Goal: Task Accomplishment & Management: Complete application form

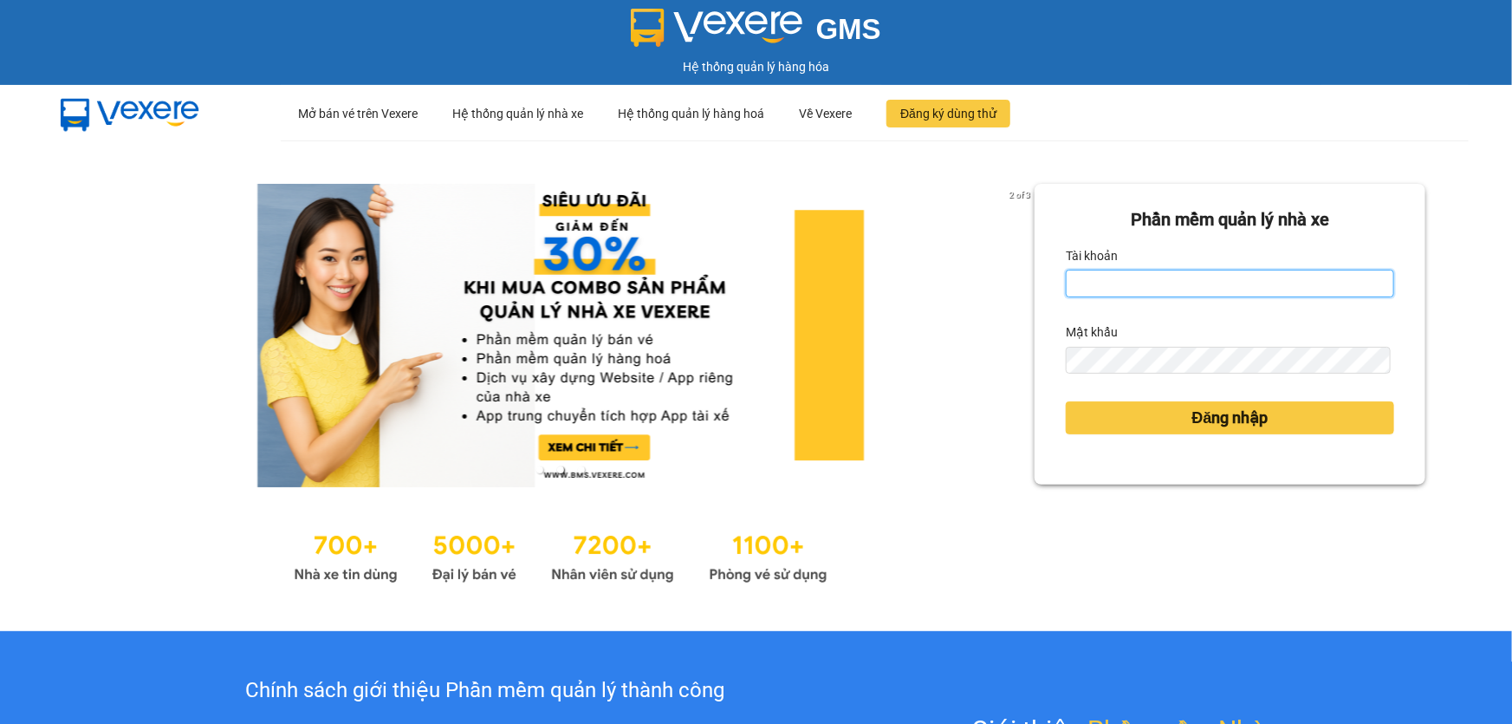
type input "hang.ct"
click at [1153, 280] on input "hang.ct" at bounding box center [1230, 283] width 328 height 28
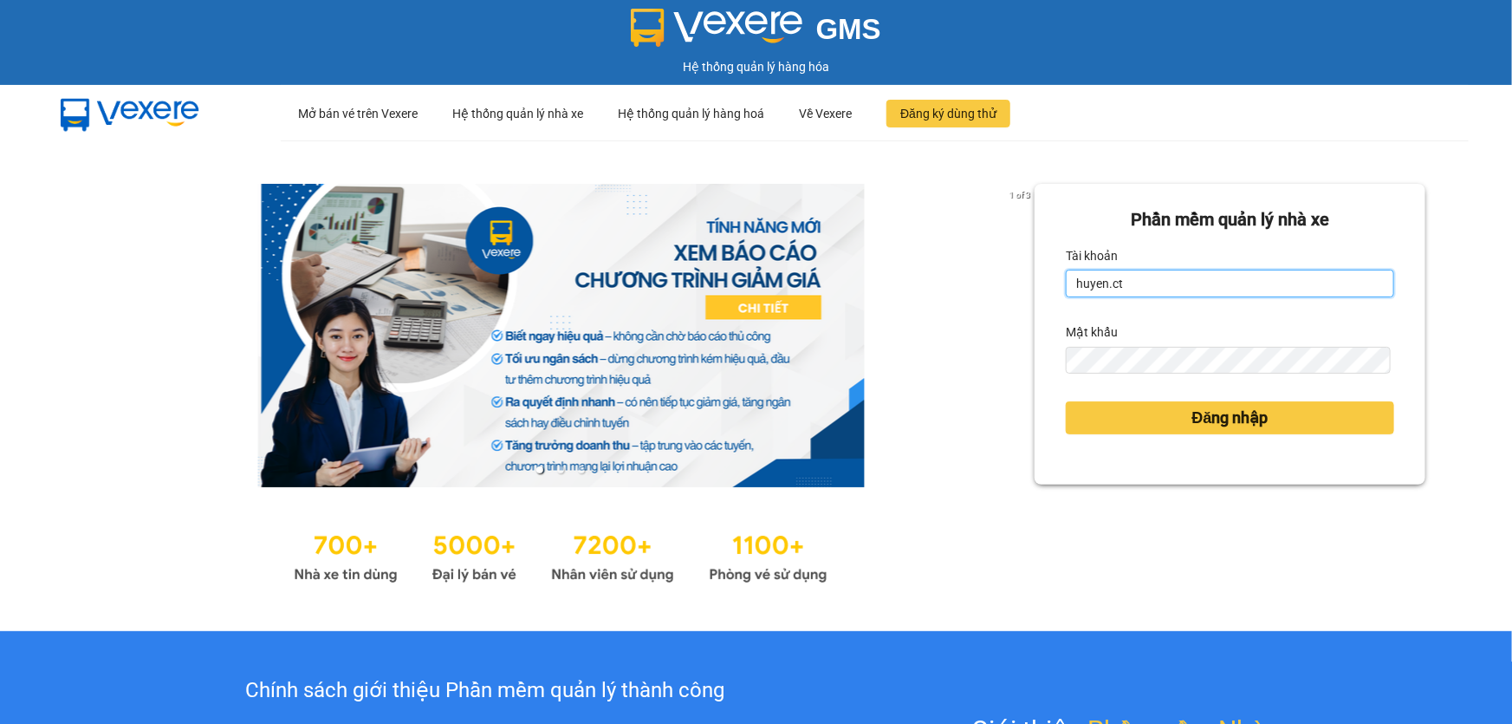
type input "huyen.ct"
click at [925, 371] on div "1 of 3 Phần mềm quản lý nhà xe Tài khoản huyen.ct Mật khẩu Đăng nhập" at bounding box center [756, 385] width 1512 height 490
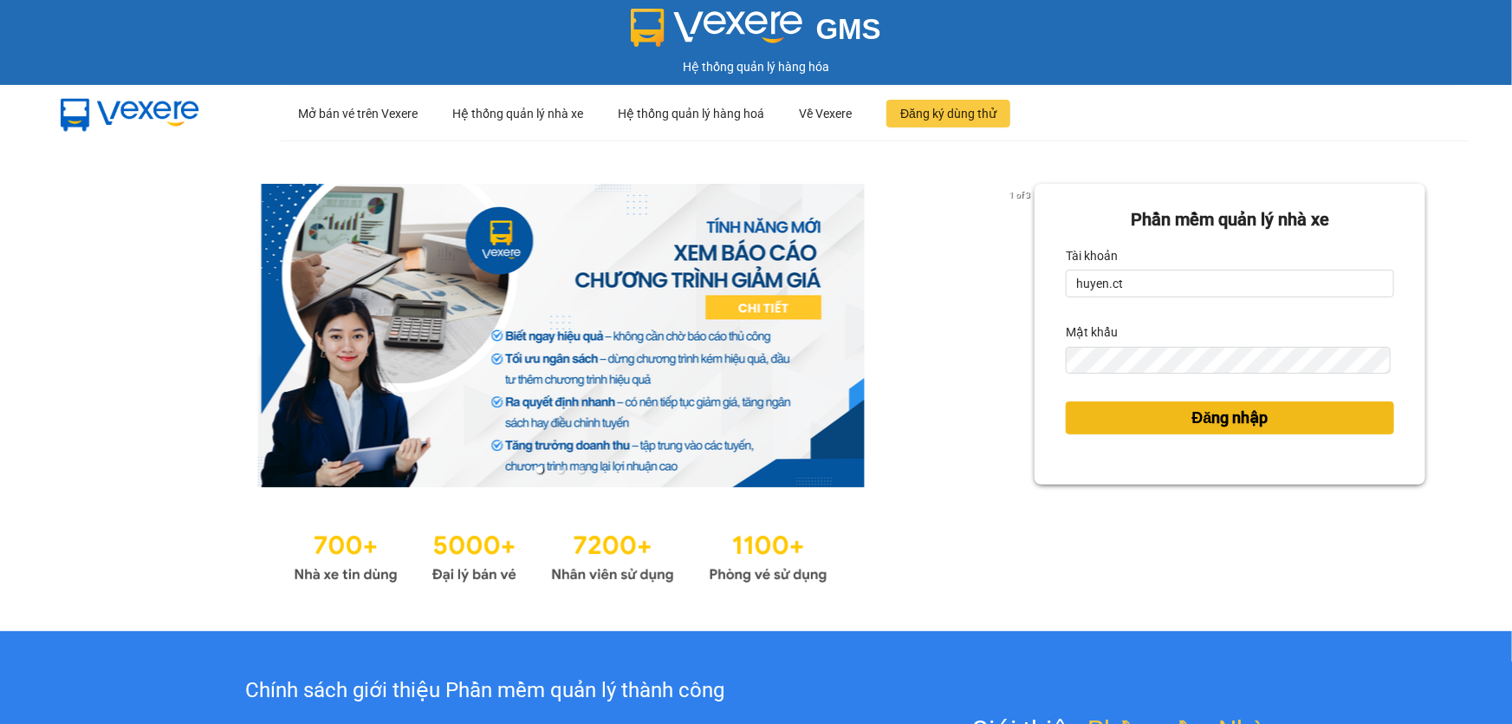
click at [1123, 413] on button "Đăng nhập" at bounding box center [1230, 417] width 328 height 33
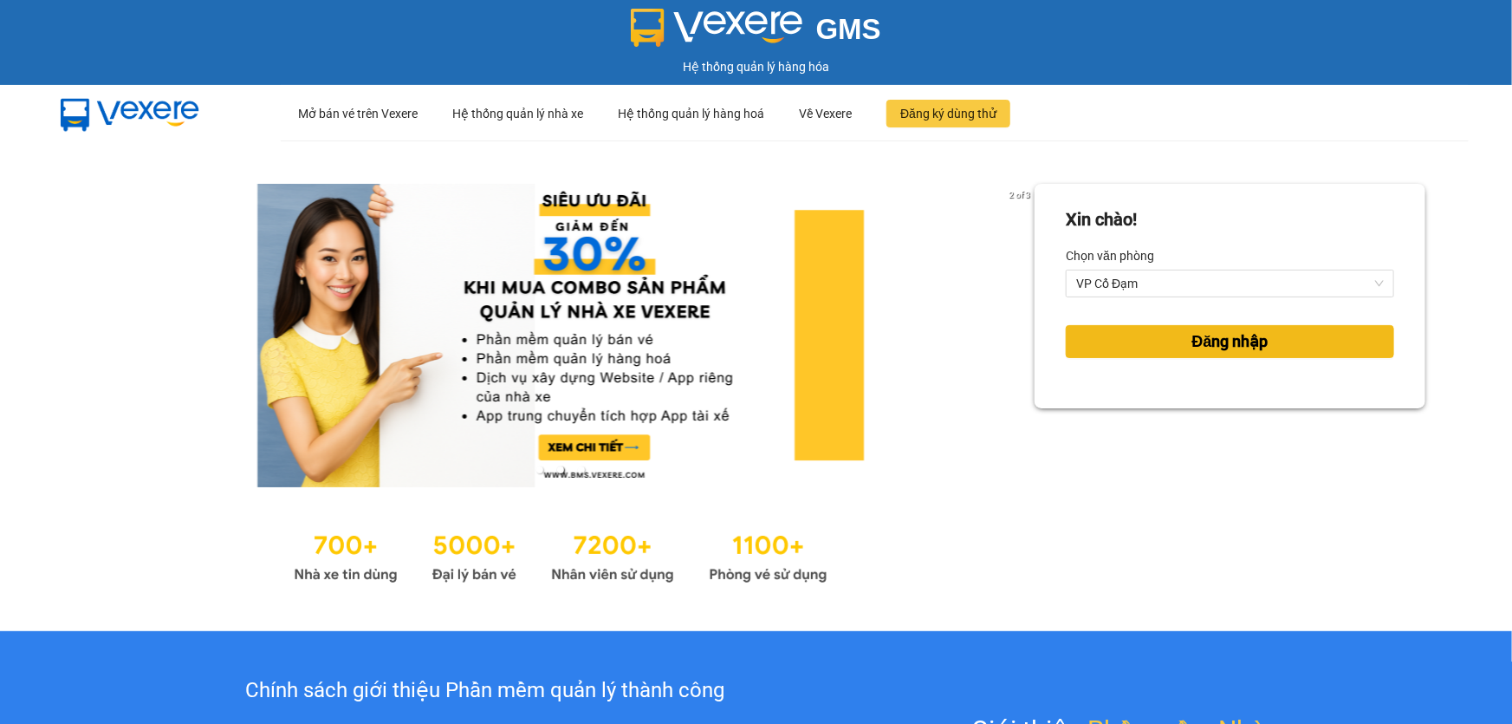
click at [1166, 337] on button "Đăng nhập" at bounding box center [1230, 341] width 328 height 33
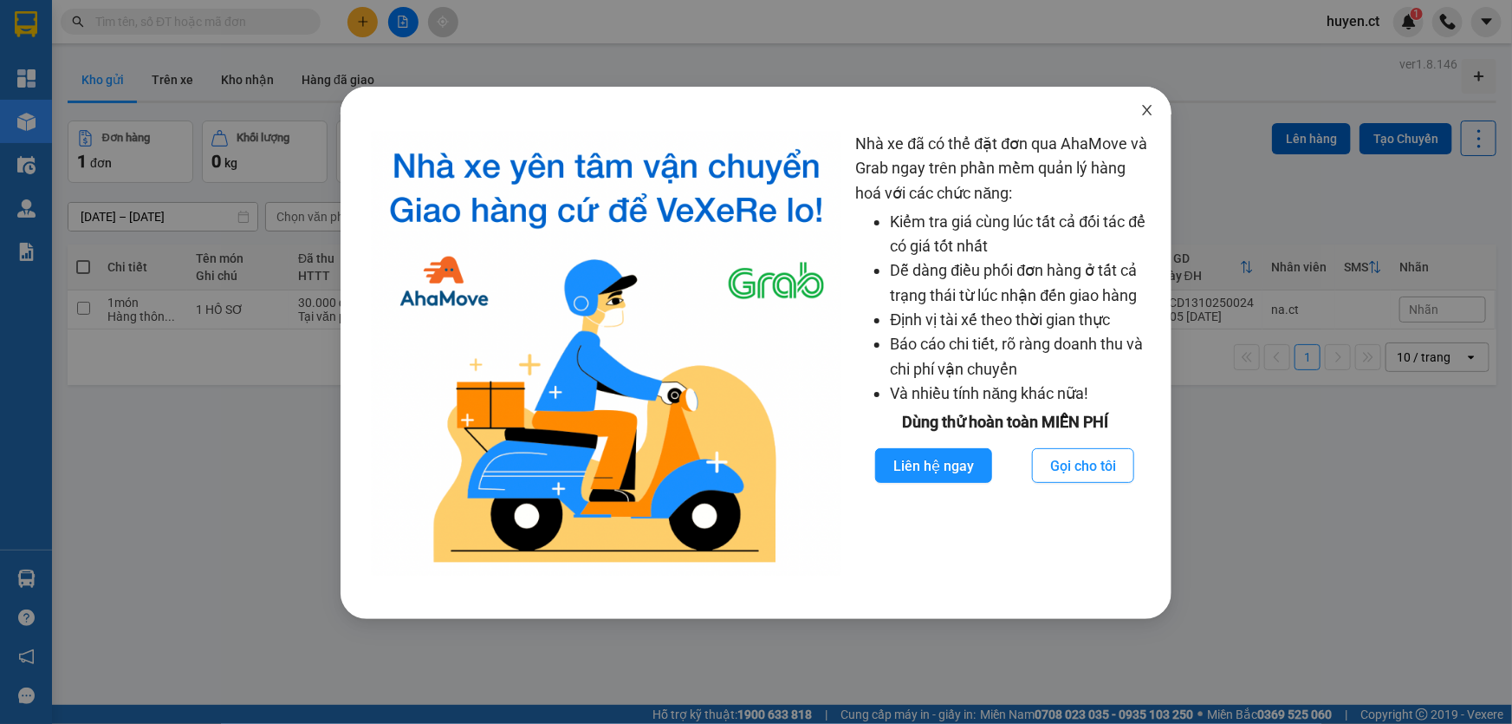
click at [1145, 111] on icon "close" at bounding box center [1147, 110] width 14 height 14
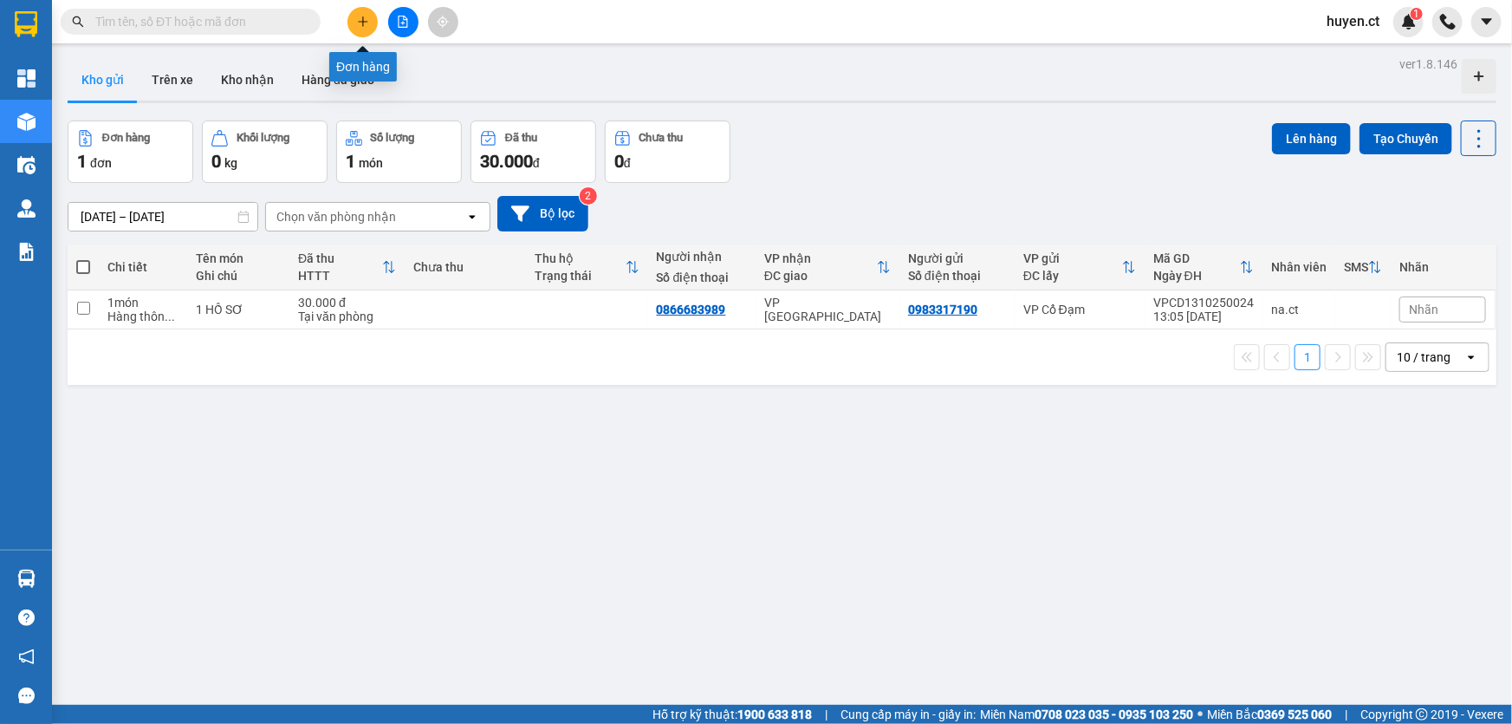
click at [366, 25] on icon "plus" at bounding box center [363, 22] width 12 height 12
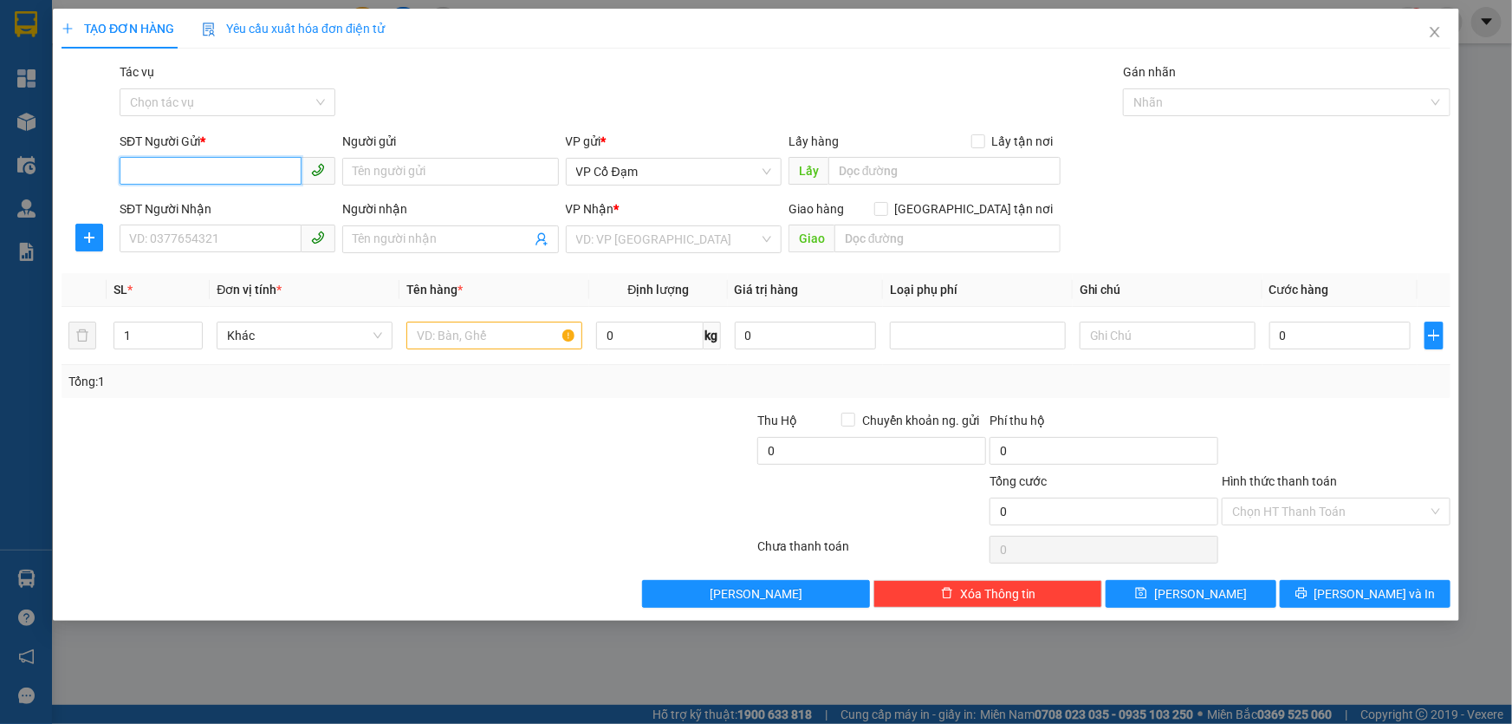
click at [270, 157] on input "SĐT Người Gửi *" at bounding box center [211, 171] width 182 height 28
type input "0967234326"
click at [182, 206] on div "0967234326" at bounding box center [227, 206] width 195 height 19
type input "0333164234"
type input "280.000"
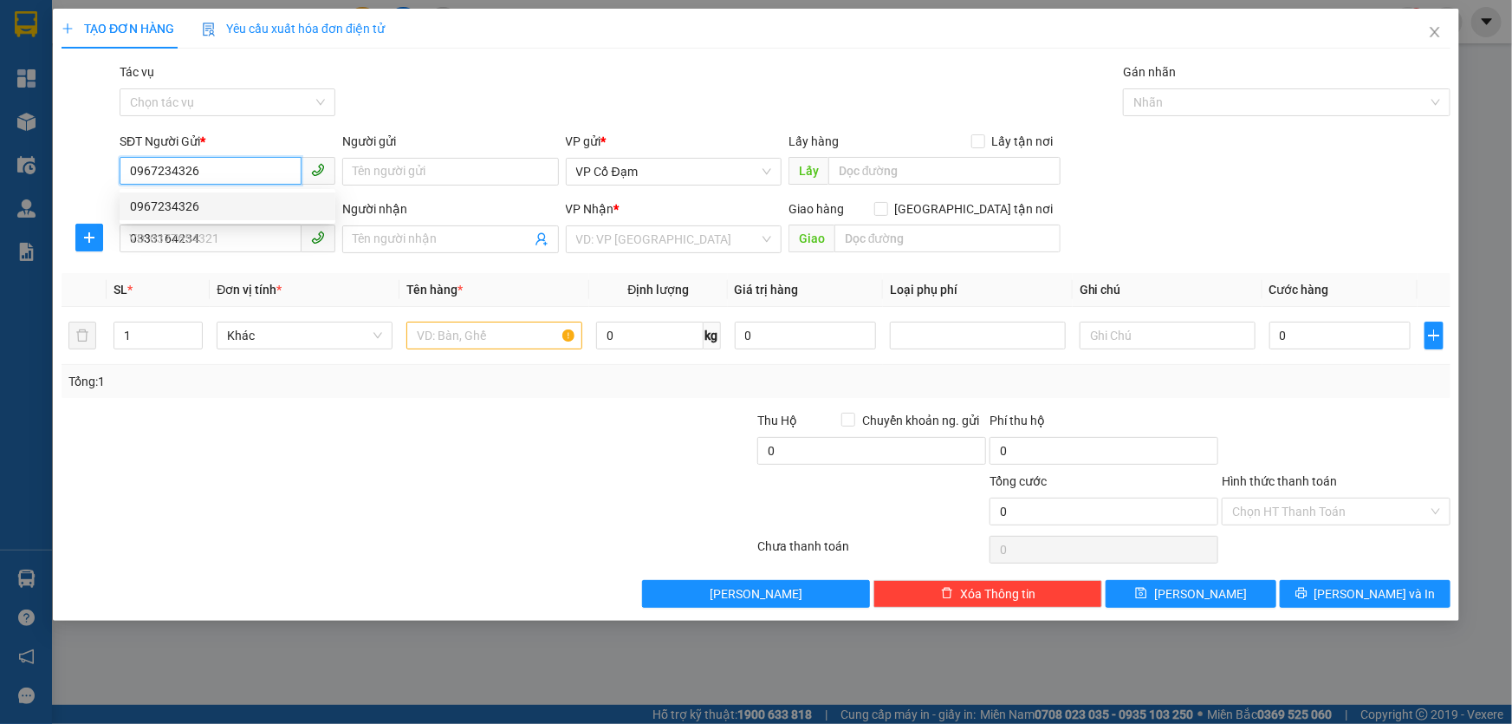
type input "280.000"
type input "0967234326"
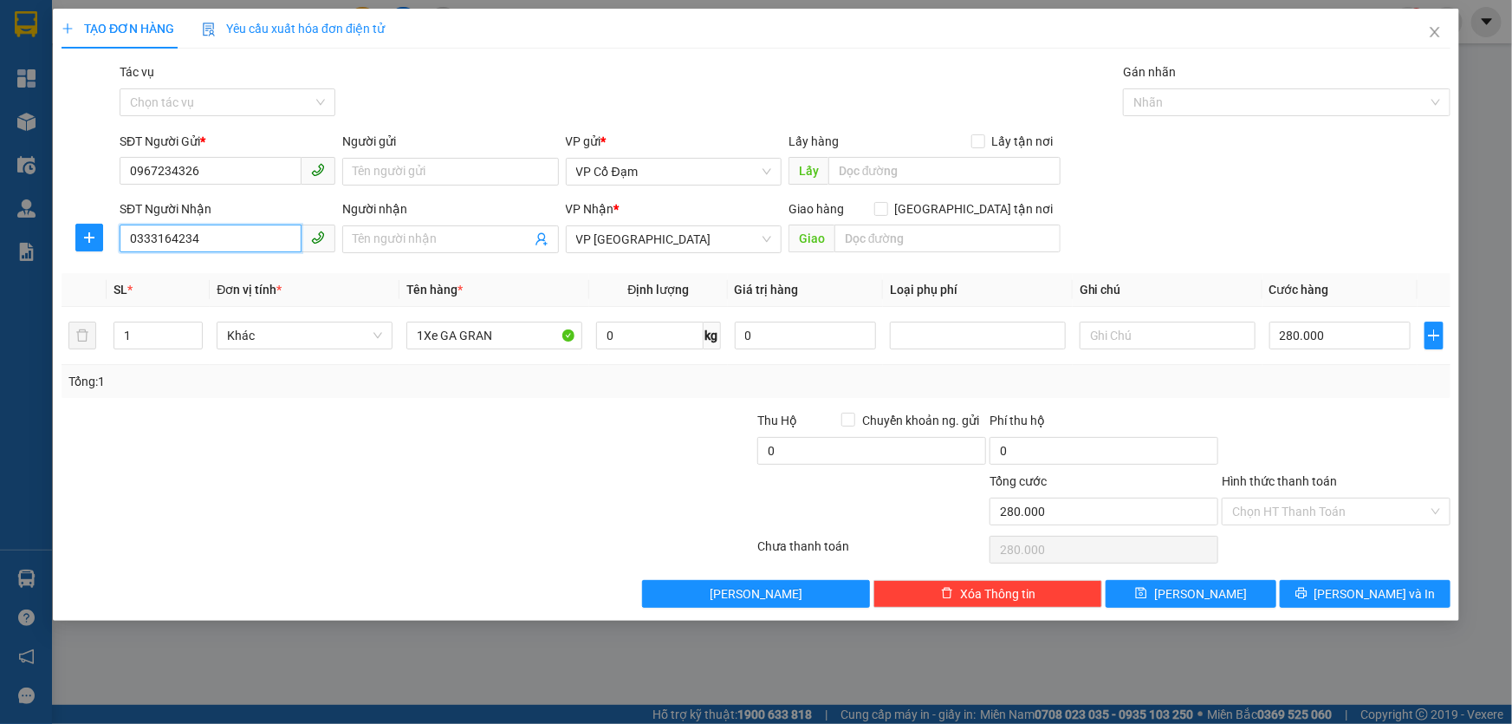
click at [219, 239] on input "0333164234" at bounding box center [211, 238] width 182 height 28
type input "0963026789"
click at [232, 282] on div "0963026789 - A Trưởng" at bounding box center [227, 273] width 195 height 19
type input "A Trưởng"
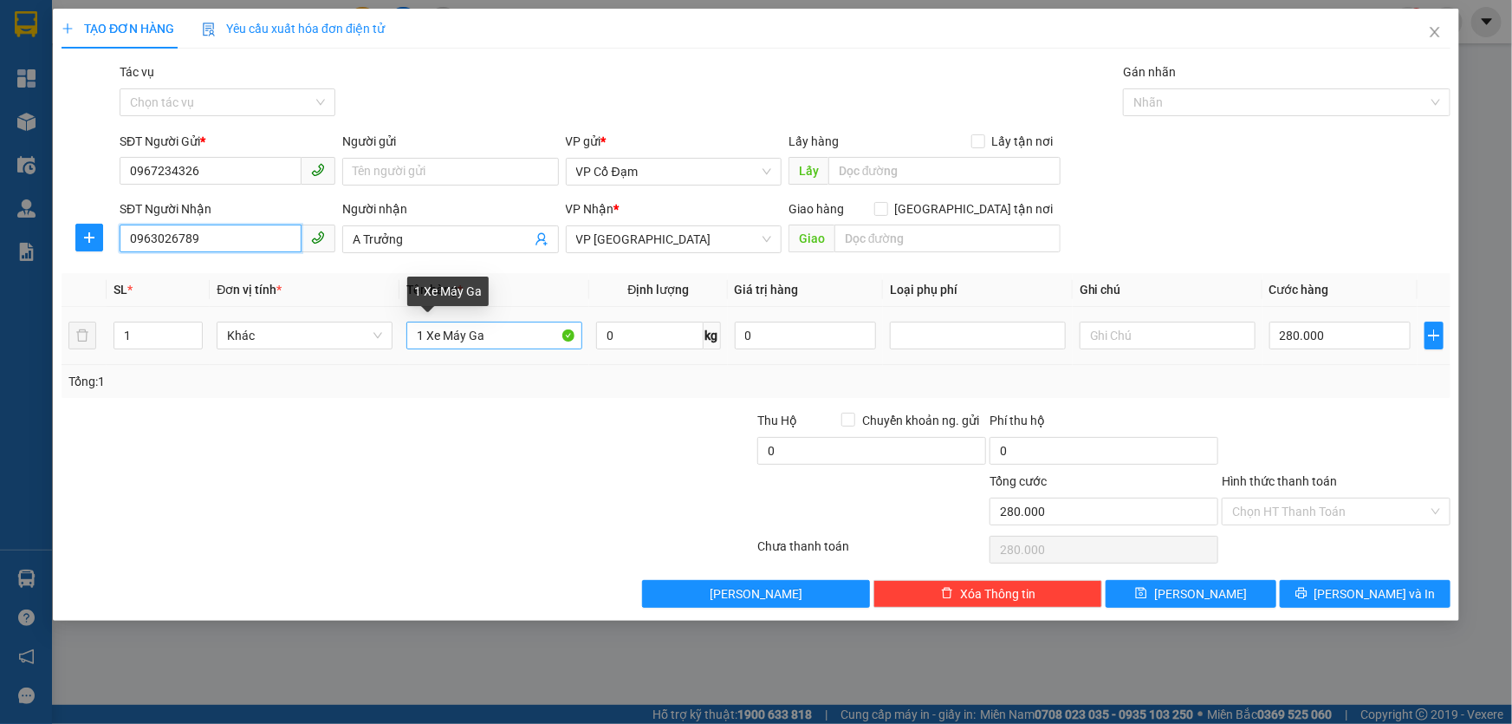
type input "0963026789"
click at [529, 333] on input "1 Xe Máy Ga" at bounding box center [494, 335] width 176 height 28
type input "1 Xe Máy SH"
click at [1286, 333] on input "280.000" at bounding box center [1340, 335] width 141 height 28
type input "0"
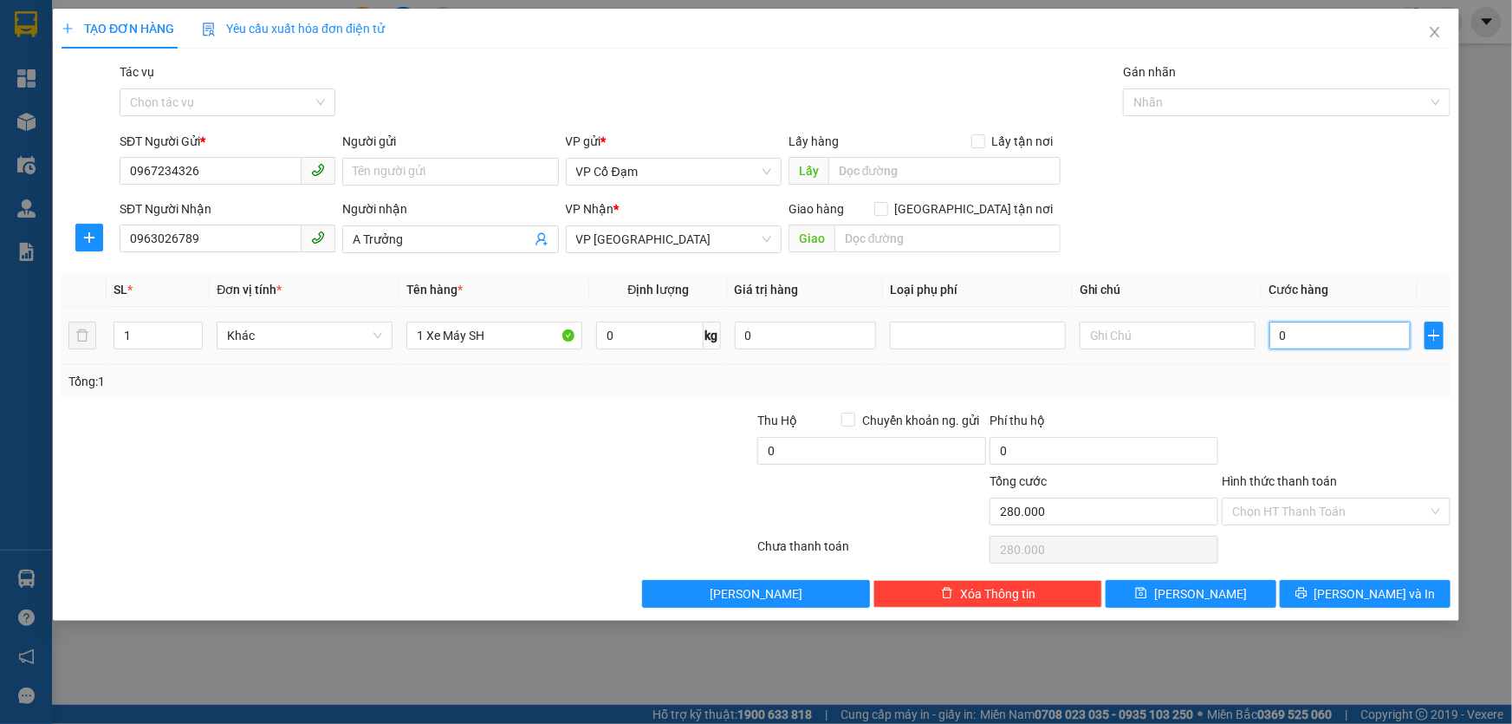
type input "0"
click at [1378, 173] on div "SĐT Người Gửi * 0967234326 Người gửi Tên người gửi VP gửi * VP Cổ Đạm Lấy hàng …" at bounding box center [785, 162] width 1338 height 61
click at [1307, 590] on icon "printer" at bounding box center [1301, 593] width 11 height 11
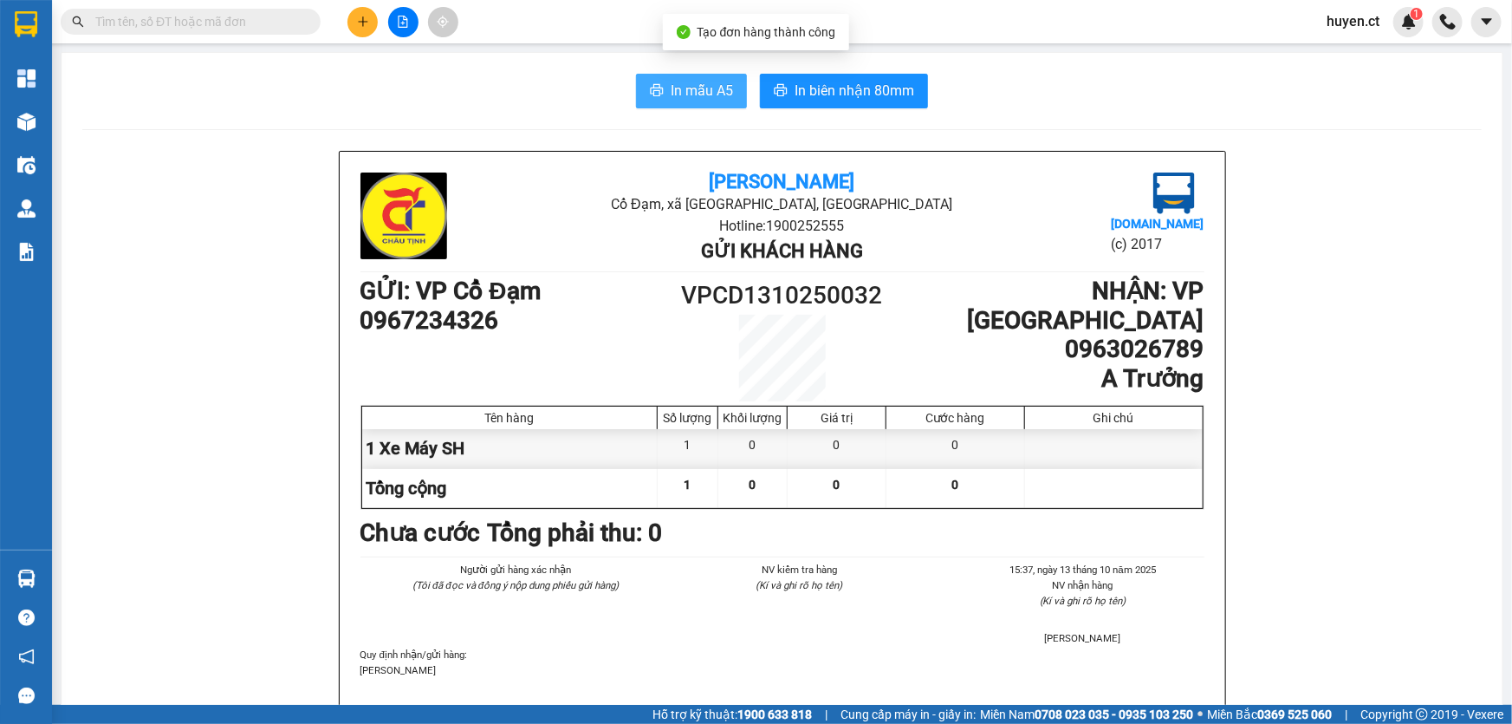
click at [698, 102] on button "In mẫu A5" at bounding box center [691, 91] width 111 height 35
click at [244, 23] on input "text" at bounding box center [197, 21] width 205 height 19
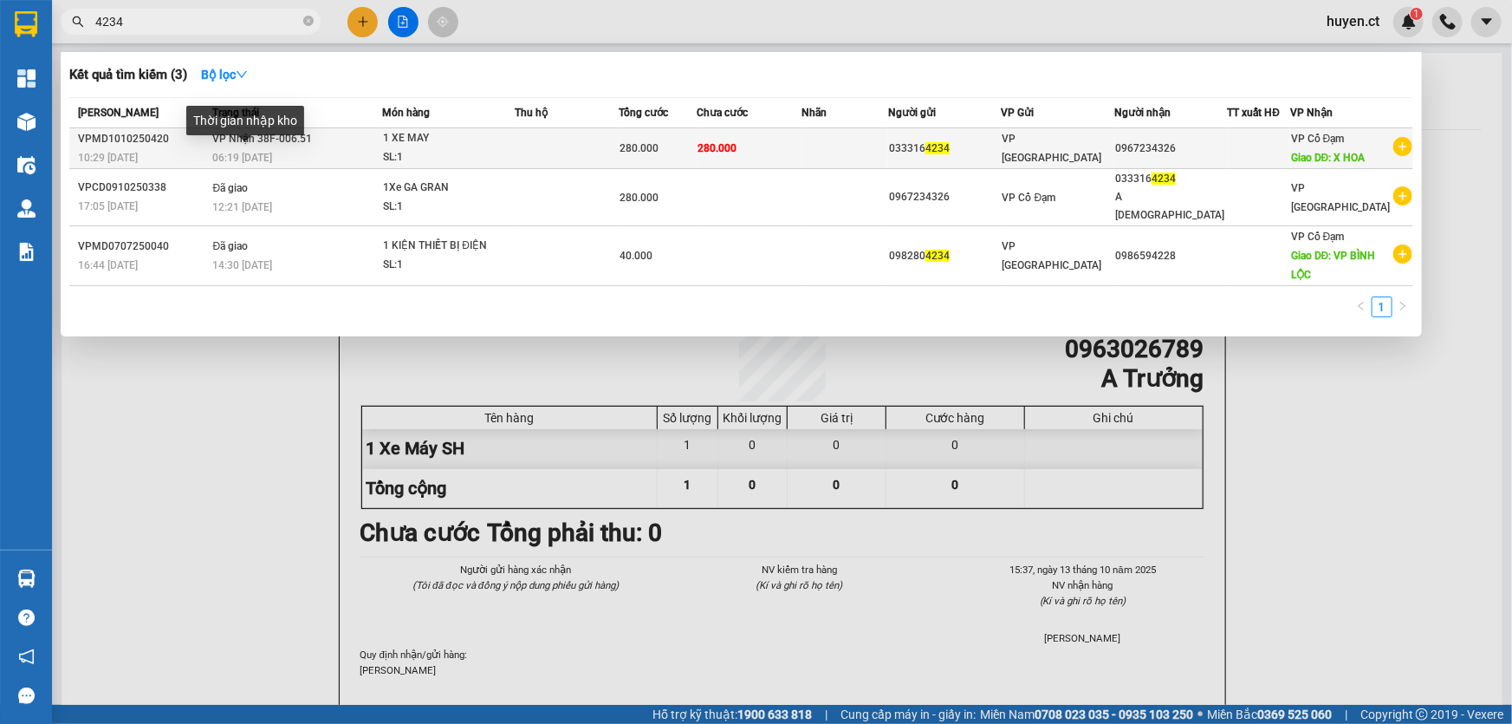
type input "4234"
click at [288, 145] on span "VP Nhận 38F-006.51" at bounding box center [263, 139] width 100 height 12
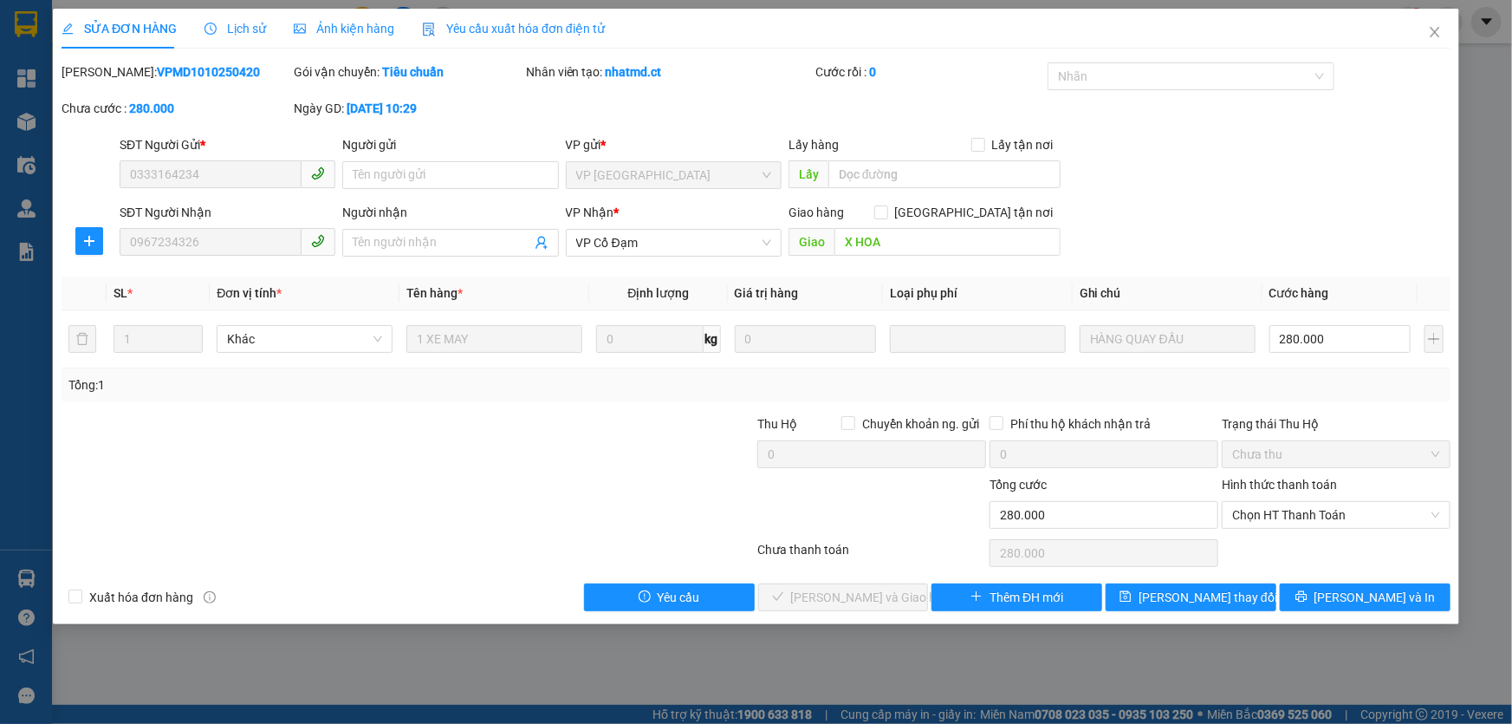
type input "0333164234"
type input "0967234326"
type input "X HOA"
type input "0"
type input "280.000"
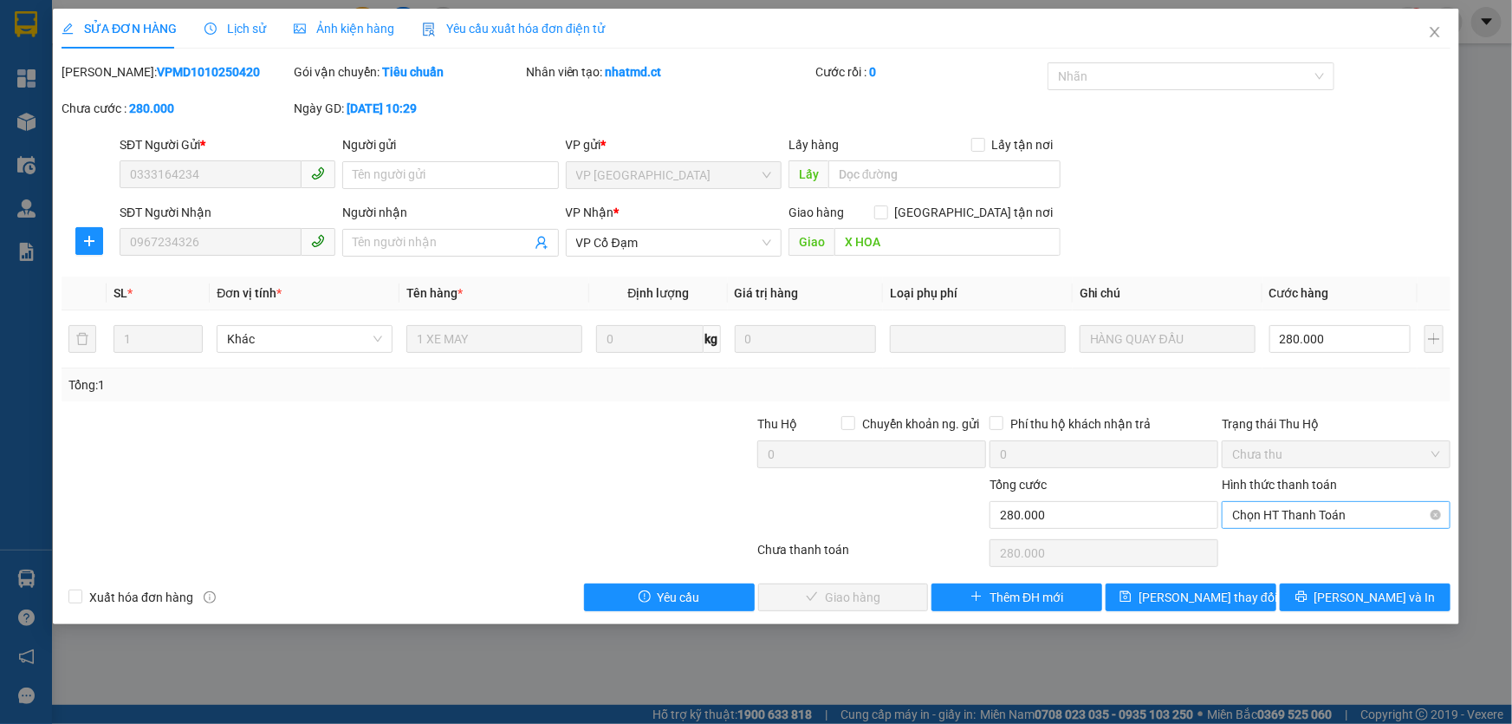
click at [1309, 507] on span "Chọn HT Thanh Toán" at bounding box center [1336, 515] width 208 height 26
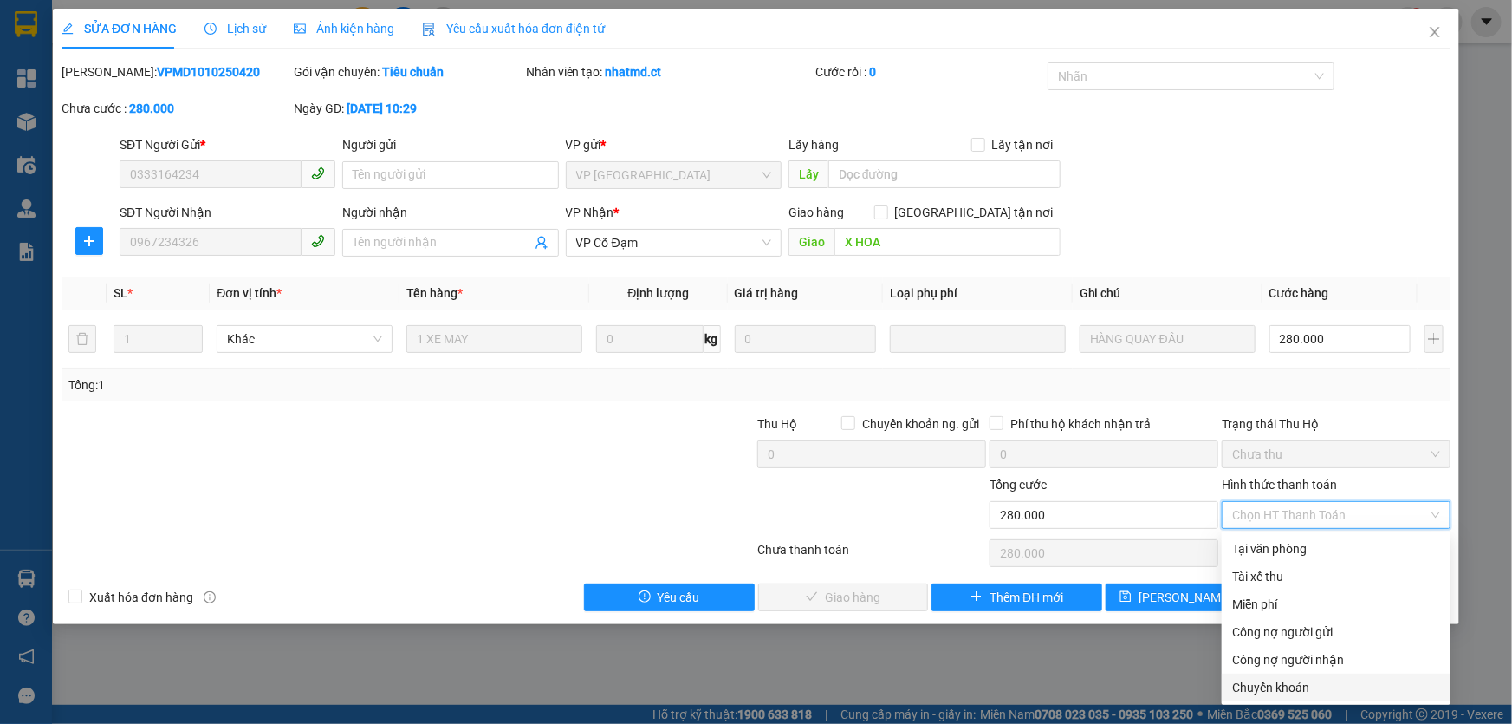
click at [1278, 682] on div "Chuyển khoản" at bounding box center [1336, 687] width 208 height 19
type input "0"
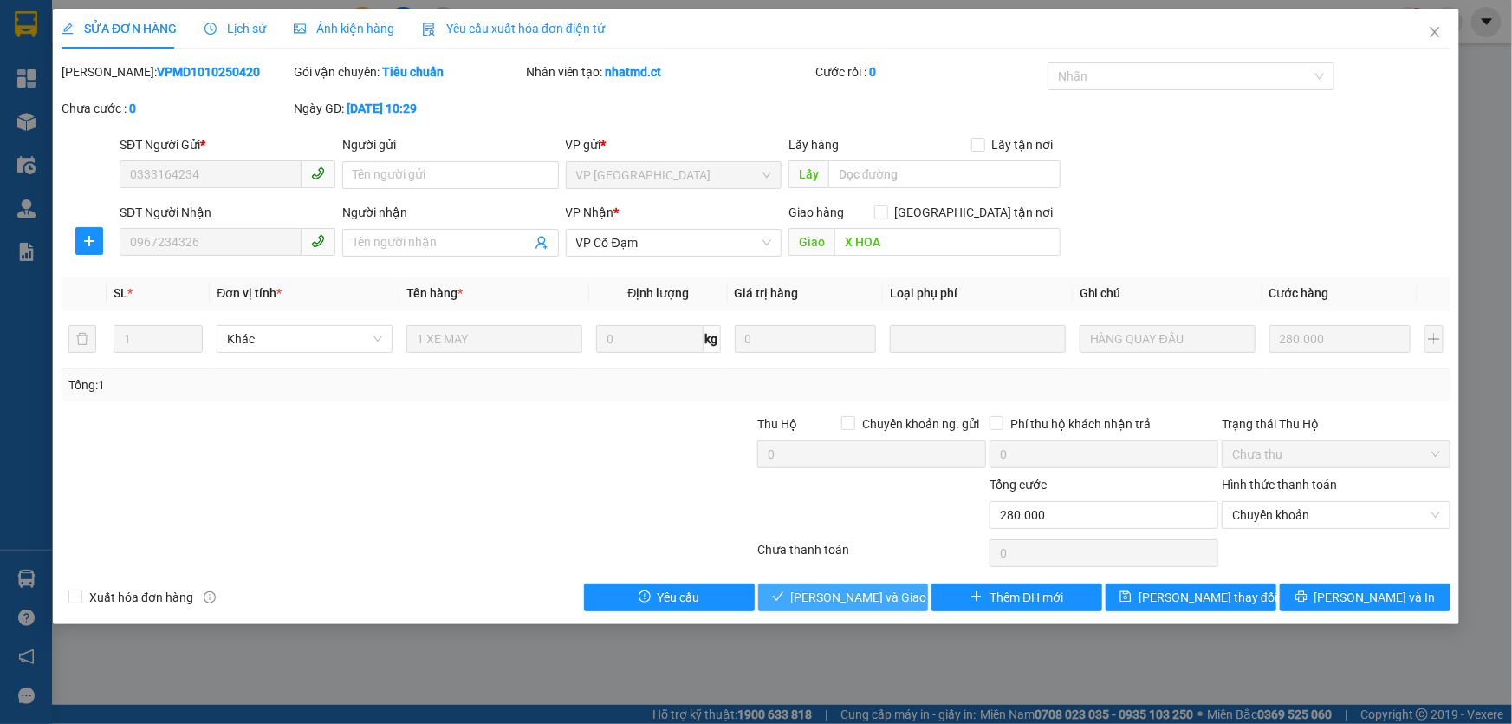
click at [829, 593] on span "[PERSON_NAME] và Giao hàng" at bounding box center [874, 597] width 166 height 19
